Goal: Task Accomplishment & Management: Manage account settings

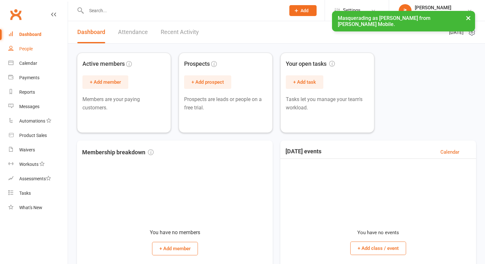
click at [41, 55] on link "People" at bounding box center [37, 49] width 59 height 14
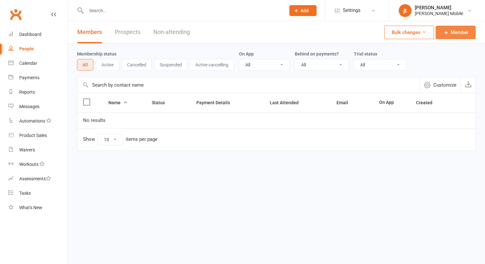
click at [445, 31] on icon at bounding box center [446, 32] width 6 height 6
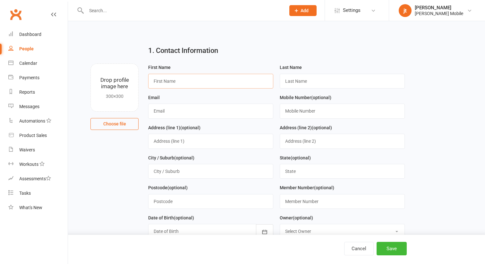
click at [220, 76] on input "text" at bounding box center [210, 81] width 125 height 15
type input "tes"
click at [310, 88] on input "text" at bounding box center [342, 81] width 125 height 15
type input "test"
click at [239, 108] on input "text" at bounding box center [210, 111] width 125 height 15
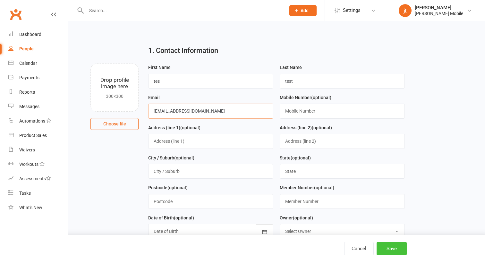
type input "[EMAIL_ADDRESS][DOMAIN_NAME]"
click at [394, 250] on button "Save" at bounding box center [392, 248] width 30 height 13
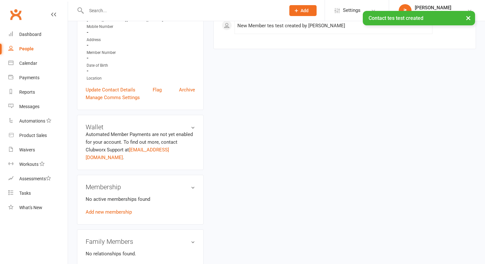
scroll to position [114, 0]
click at [108, 208] on link "Add new membership" at bounding box center [109, 211] width 46 height 6
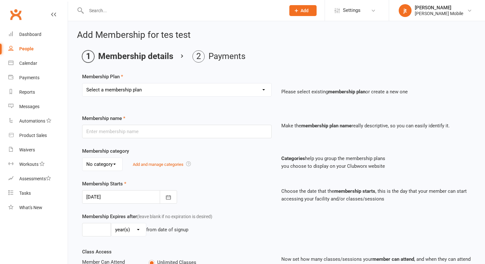
click at [137, 92] on select "Select a membership plan Create new Membership Plan" at bounding box center [177, 89] width 189 height 13
select select "0"
click at [83, 83] on select "Select a membership plan Create new Membership Plan" at bounding box center [177, 89] width 189 height 13
click at [134, 134] on input "text" at bounding box center [177, 131] width 190 height 13
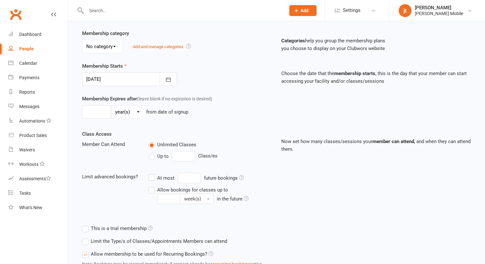
scroll to position [169, 0]
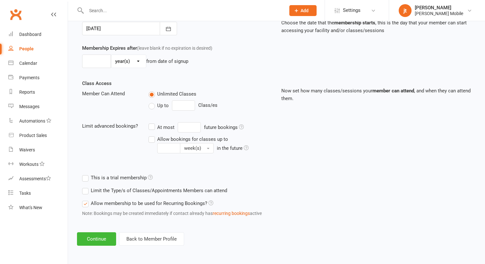
type input "Test"
click at [97, 230] on div "Add Membership for tes test Membership details Payments Membership Plan Select …" at bounding box center [276, 54] width 417 height 402
click at [97, 236] on button "Continue" at bounding box center [96, 238] width 39 height 13
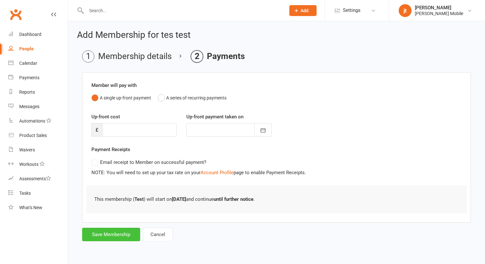
click at [97, 237] on button "Save Membership" at bounding box center [111, 234] width 58 height 13
type input "0"
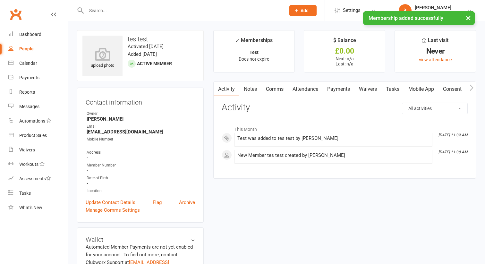
click at [31, 53] on link "People" at bounding box center [37, 49] width 59 height 14
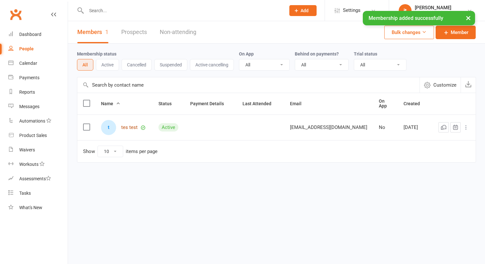
click at [132, 125] on link "tes test" at bounding box center [129, 127] width 16 height 5
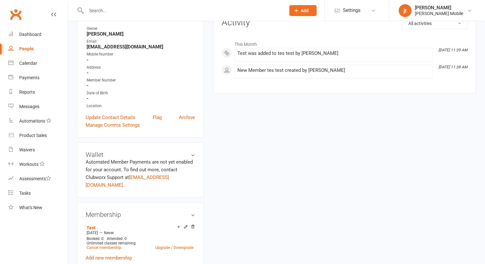
scroll to position [85, 0]
click at [111, 246] on link "Cancel membership" at bounding box center [104, 248] width 35 height 4
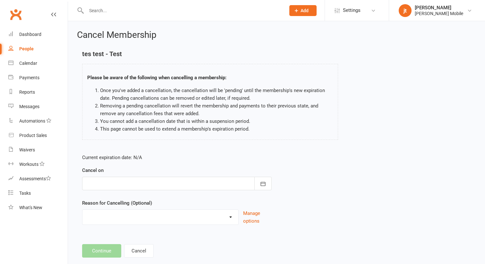
click at [169, 183] on div at bounding box center [177, 183] width 190 height 13
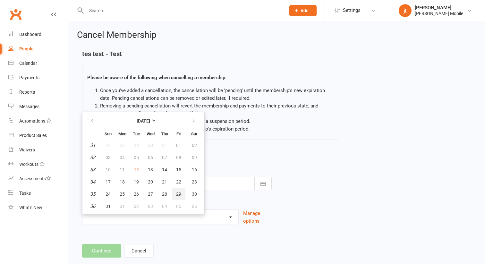
click at [179, 197] on button "29" at bounding box center [178, 194] width 13 height 12
type input "[DATE]"
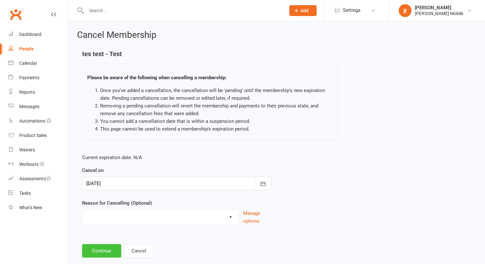
click at [104, 254] on button "Continue" at bounding box center [101, 250] width 39 height 13
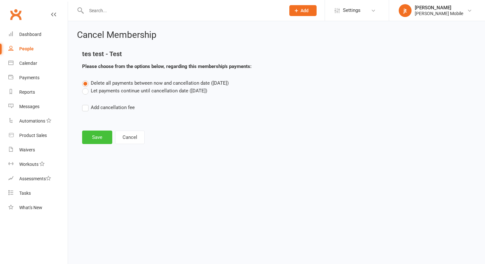
click at [101, 141] on button "Save" at bounding box center [97, 137] width 30 height 13
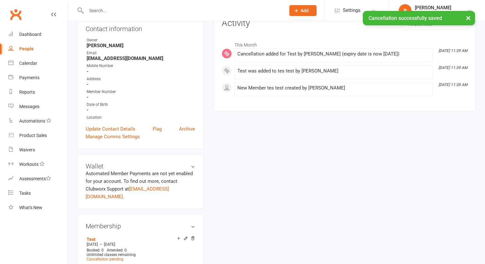
scroll to position [103, 0]
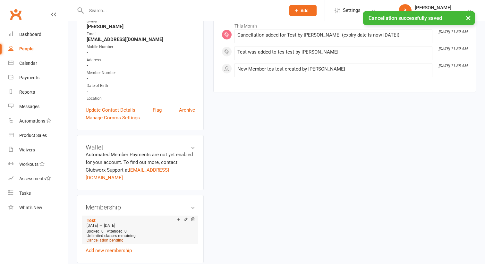
click at [119, 238] on span "Cancellation pending" at bounding box center [105, 240] width 37 height 4
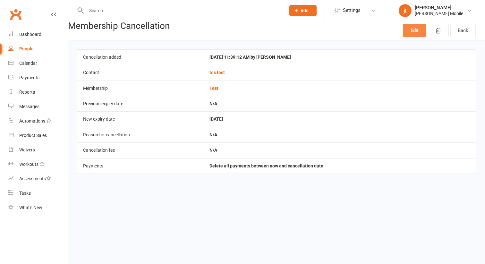
click at [410, 31] on link "Edit" at bounding box center [415, 30] width 23 height 13
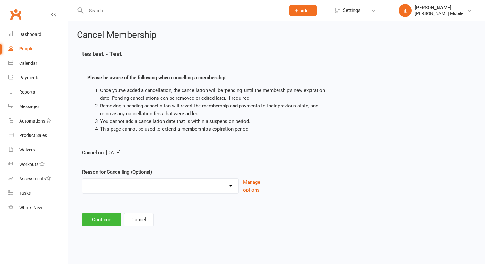
click at [25, 48] on div "People" at bounding box center [26, 48] width 14 height 5
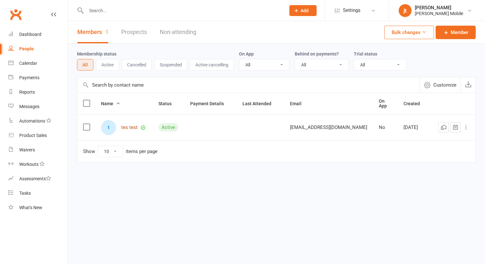
click at [130, 126] on link "tes test" at bounding box center [129, 127] width 16 height 5
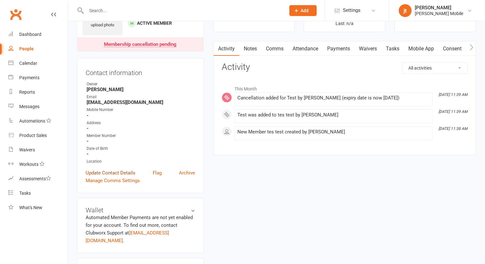
scroll to position [158, 0]
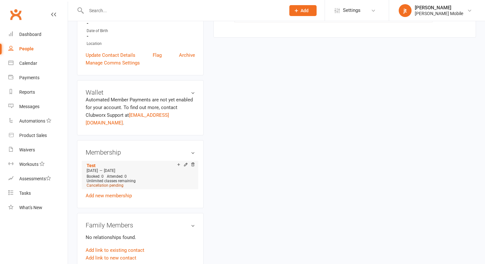
click at [116, 183] on span "Cancellation pending" at bounding box center [105, 185] width 37 height 4
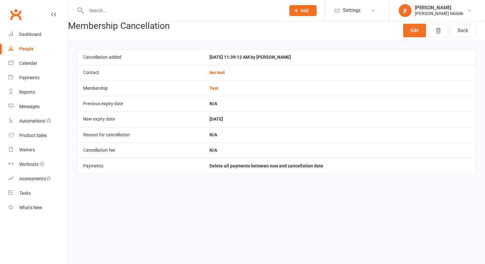
click at [414, 22] on div "Edit Back" at bounding box center [440, 30] width 73 height 19
click at [412, 26] on link "Edit" at bounding box center [415, 30] width 23 height 13
